Goal: Information Seeking & Learning: Learn about a topic

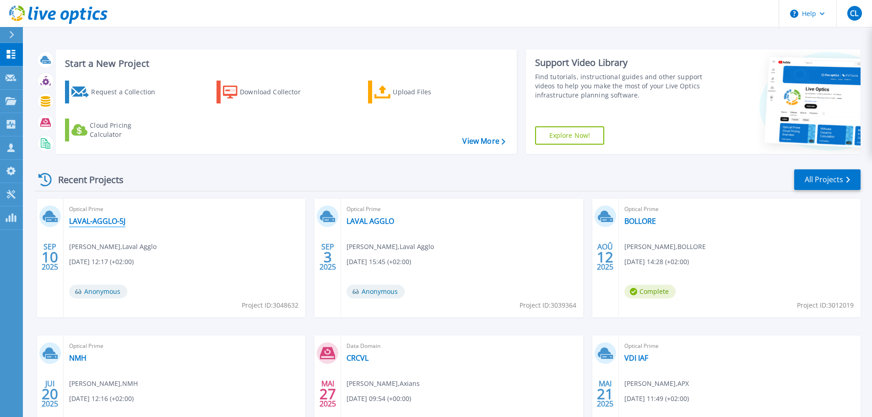
click at [114, 224] on link "LAVAL-AGGLO-5J" at bounding box center [97, 220] width 56 height 9
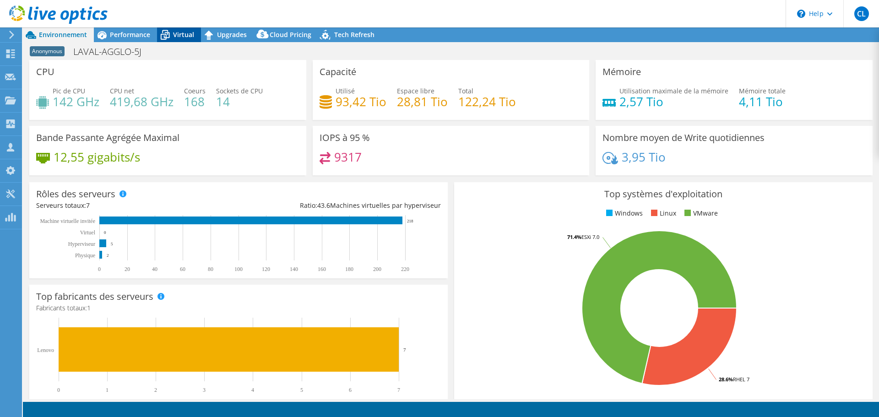
click at [178, 35] on span "Virtual" at bounding box center [183, 34] width 21 height 9
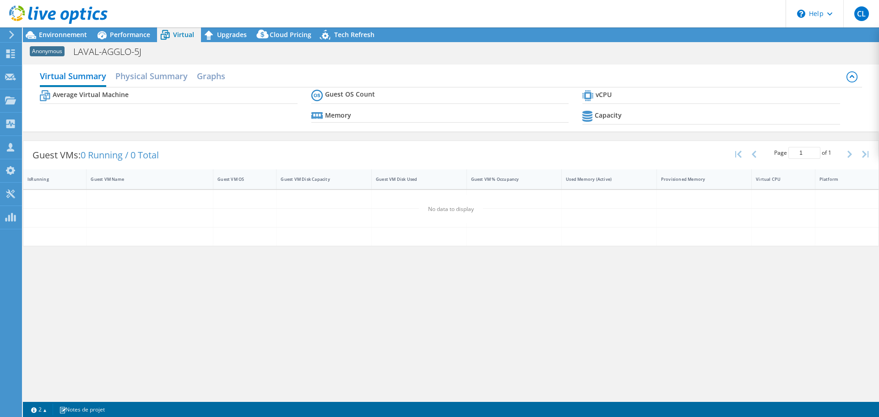
select select "USD"
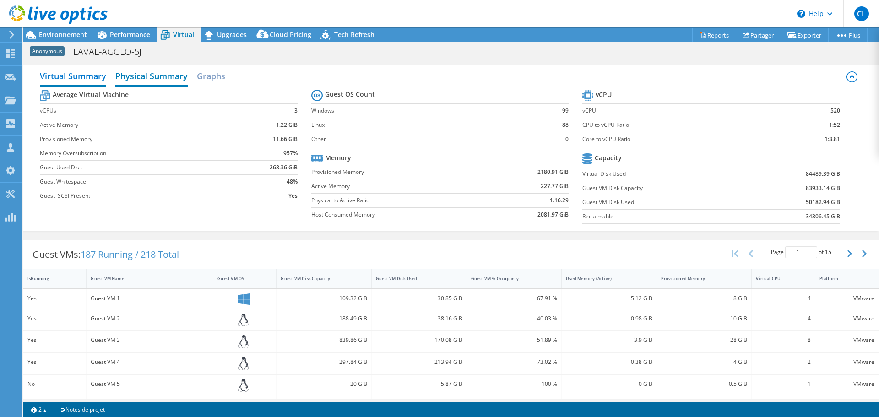
click at [170, 73] on h2 "Physical Summary" at bounding box center [151, 77] width 72 height 20
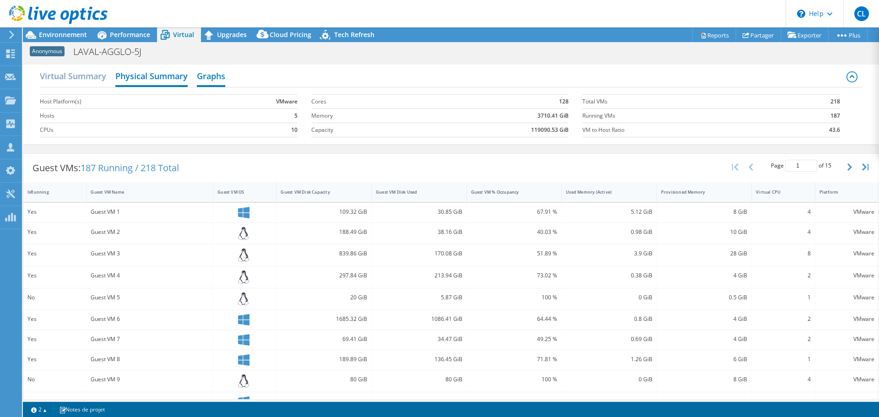
click at [219, 75] on h2 "Graphs" at bounding box center [211, 77] width 28 height 20
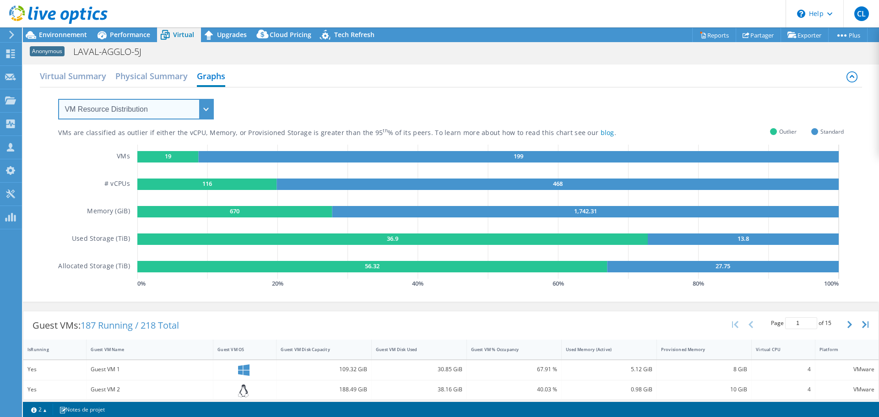
click at [212, 111] on select "VM Resource Distribution Provisioning Contrast Over Provisioning" at bounding box center [136, 109] width 156 height 21
click at [88, 78] on h2 "Virtual Summary" at bounding box center [73, 77] width 66 height 20
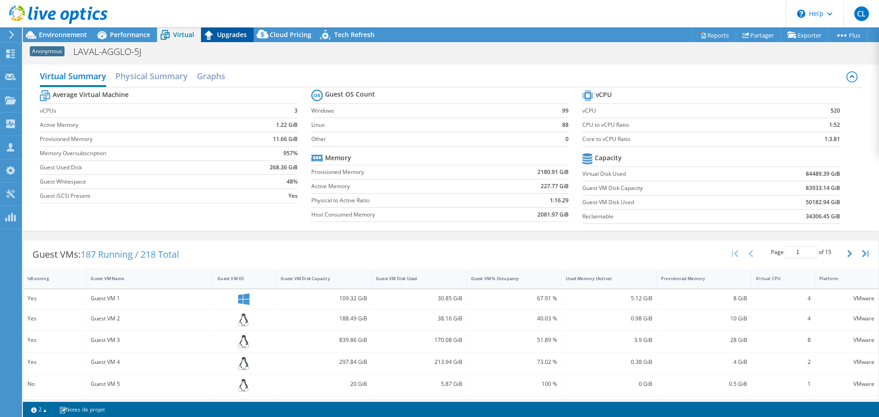
click at [210, 34] on icon at bounding box center [209, 35] width 8 height 9
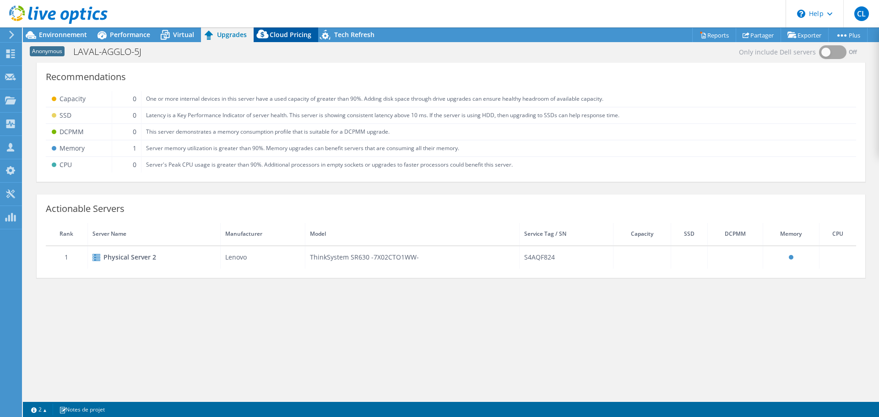
click at [302, 34] on span "Cloud Pricing" at bounding box center [291, 34] width 42 height 9
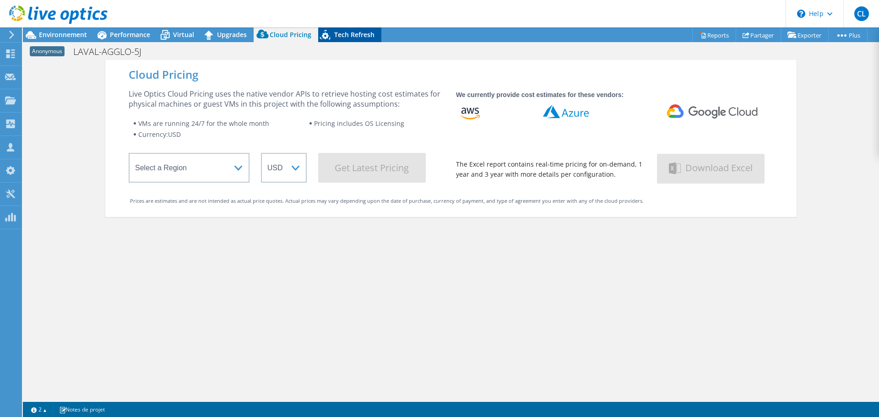
click at [371, 34] on span "Tech Refresh" at bounding box center [354, 34] width 40 height 9
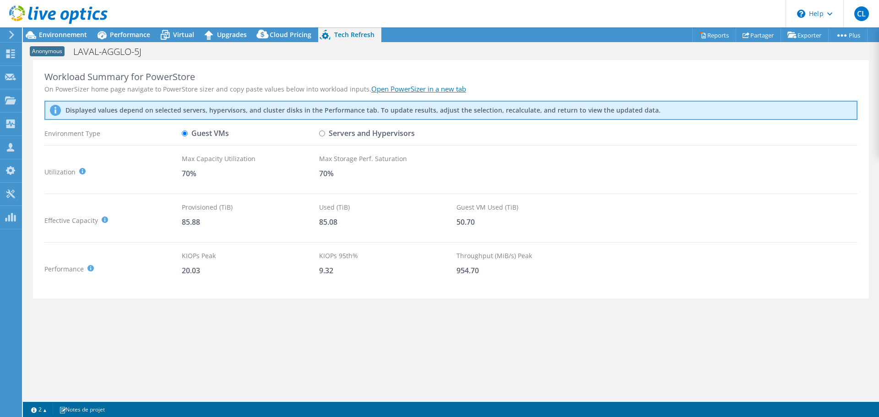
click at [439, 88] on link "Open PowerSizer in a new tab" at bounding box center [418, 88] width 95 height 9
click at [787, 56] on link "vSAN ReadyNode Sizer" at bounding box center [780, 51] width 87 height 19
click at [269, 38] on icon at bounding box center [263, 36] width 18 height 18
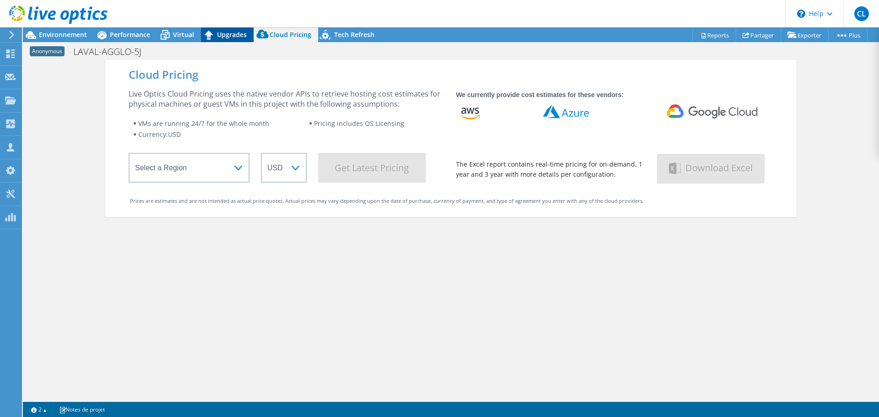
click at [234, 28] on div "Upgrades" at bounding box center [227, 34] width 53 height 15
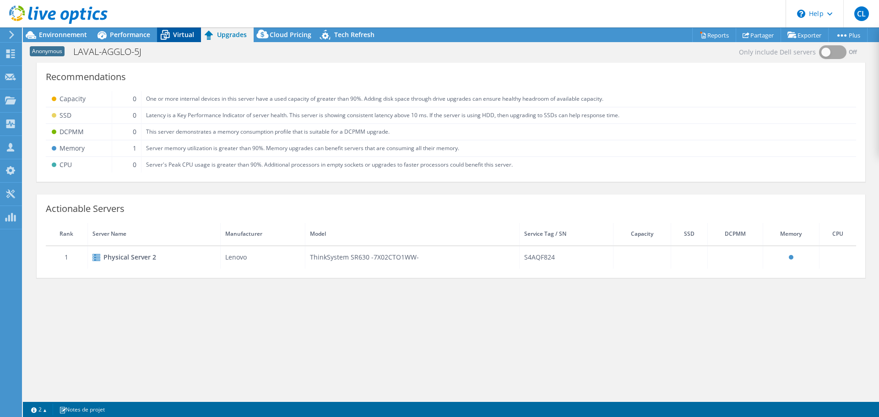
click at [190, 35] on span "Virtual" at bounding box center [183, 34] width 21 height 9
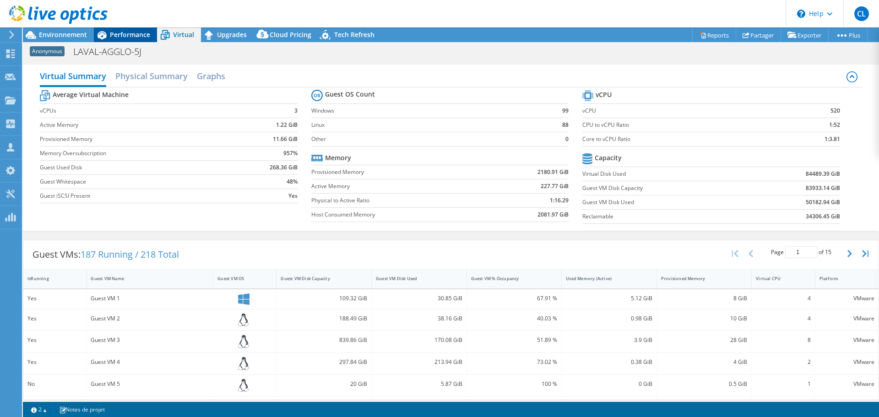
click at [127, 35] on span "Performance" at bounding box center [130, 34] width 40 height 9
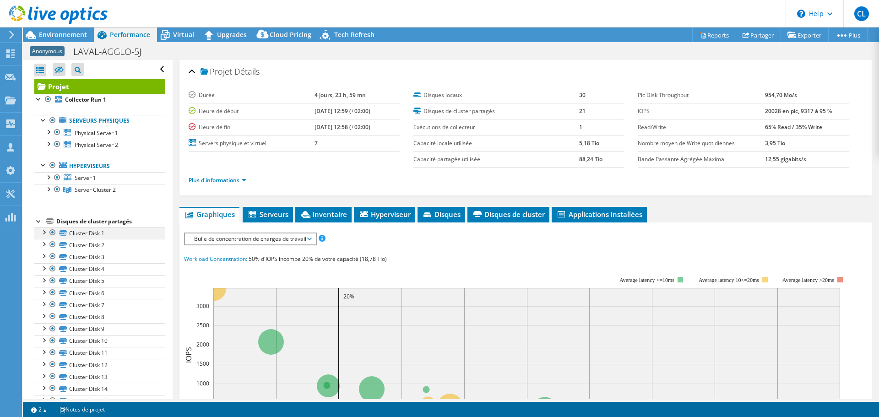
click at [43, 235] on div at bounding box center [43, 231] width 9 height 9
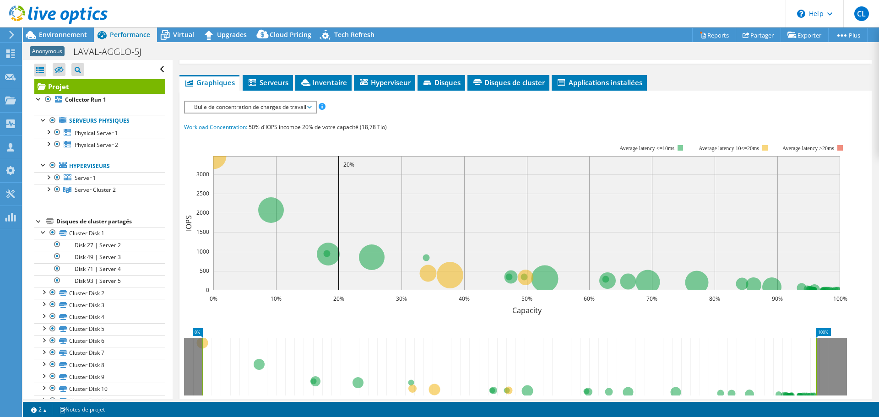
scroll to position [137, 0]
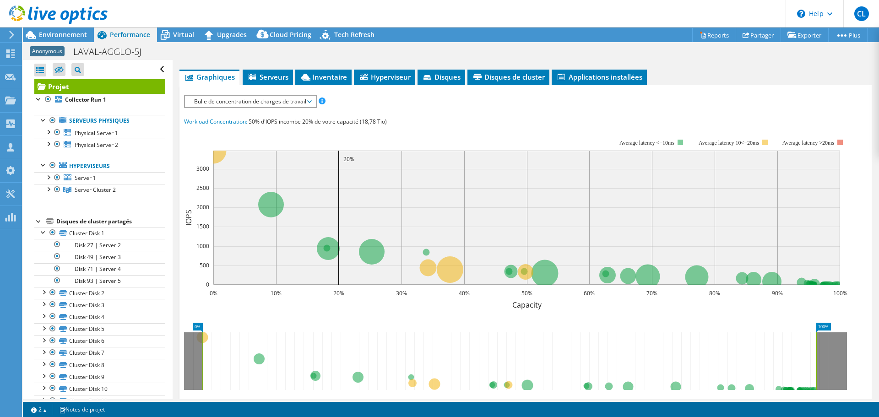
click at [307, 103] on span "Bulle de concentration de charges de travail" at bounding box center [249, 101] width 121 height 11
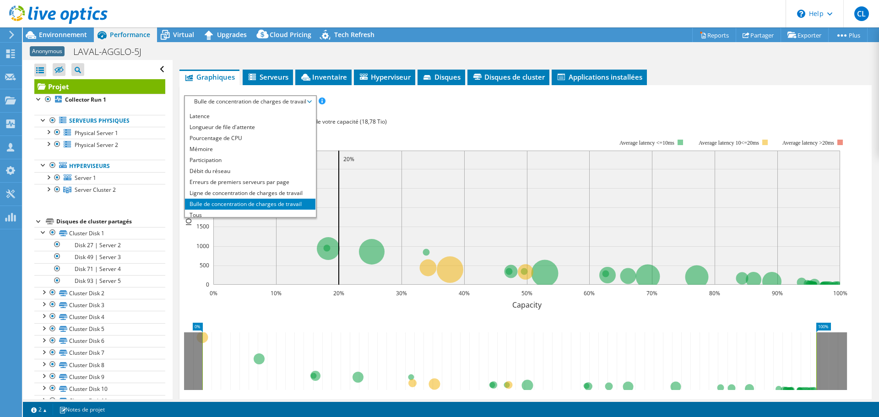
scroll to position [33, 0]
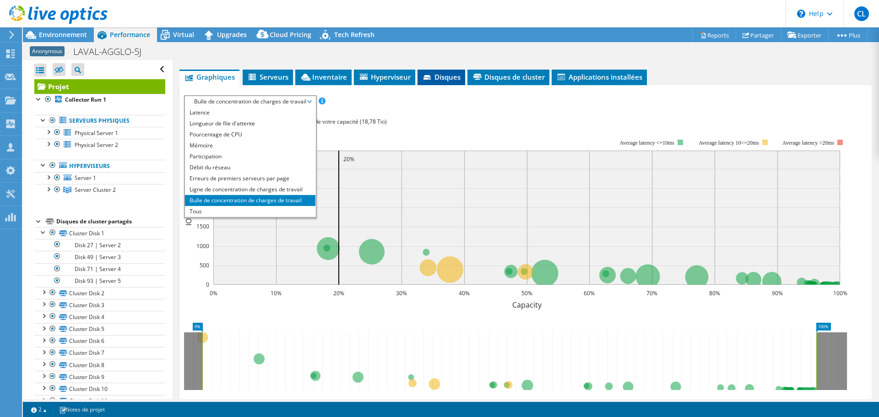
click at [446, 77] on span "Disques" at bounding box center [441, 76] width 38 height 9
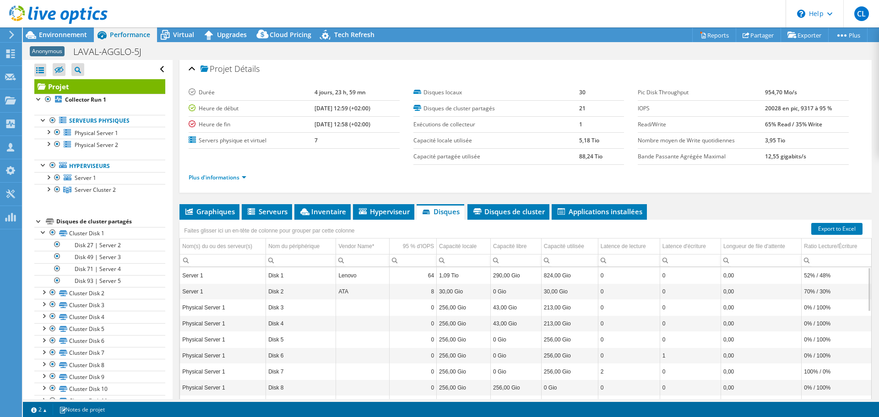
scroll to position [0, 0]
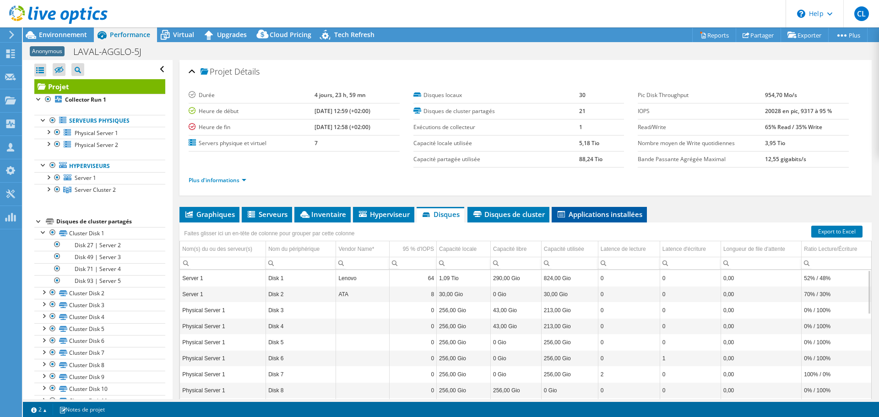
click at [579, 219] on li "Applications installées" at bounding box center [599, 215] width 95 height 16
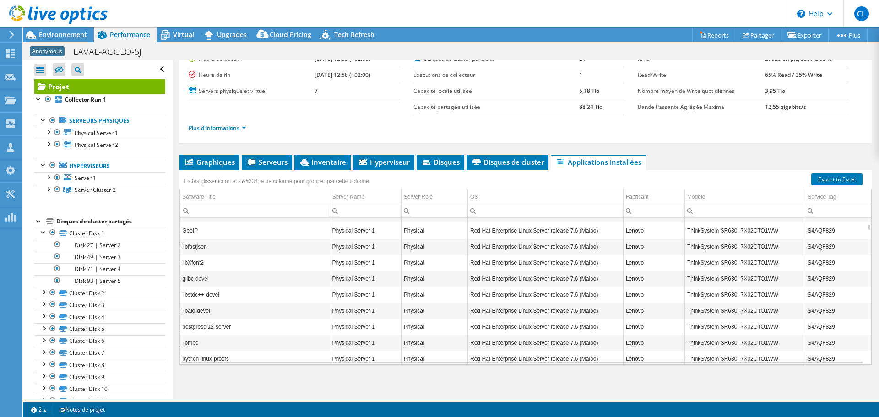
scroll to position [53, 0]
